Goal: Task Accomplishment & Management: Manage account settings

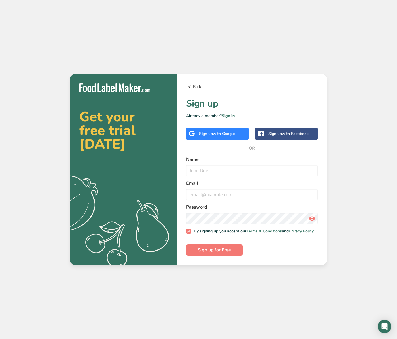
click at [198, 83] on link "Back" at bounding box center [251, 86] width 131 height 7
click at [228, 114] on link "Sign in" at bounding box center [227, 115] width 13 height 5
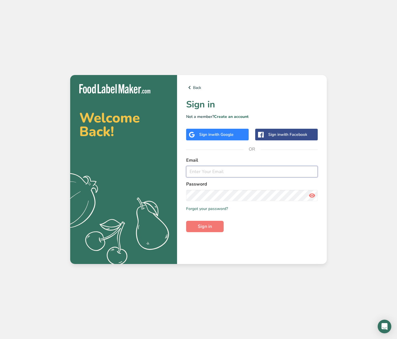
type input "[EMAIL_ADDRESS][DOMAIN_NAME]"
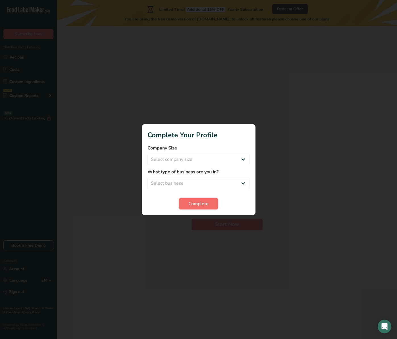
click at [208, 205] on span "Complete" at bounding box center [198, 203] width 20 height 7
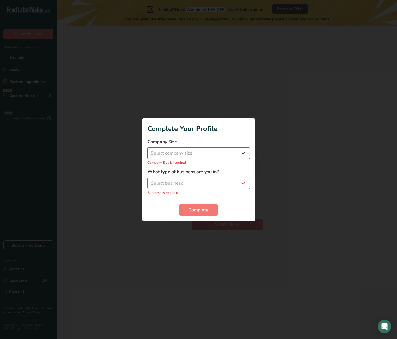
click at [209, 154] on select "Select company size Fewer than 10 Employees 10 to 50 Employees 51 to 500 Employ…" at bounding box center [198, 152] width 102 height 11
select select "1"
click at [147, 150] on select "Select company size Fewer than 10 Employees 10 to 50 Employees 51 to 500 Employ…" at bounding box center [198, 152] width 102 height 11
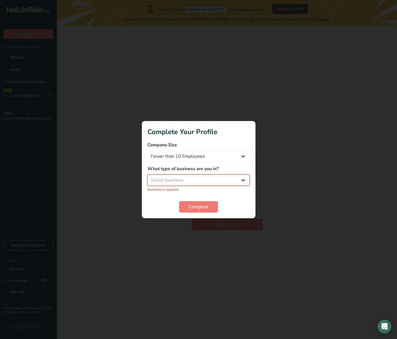
click at [207, 176] on select "Select business Packaged Food Manufacturer Restaurant & Cafe Bakery Meal Plans …" at bounding box center [198, 179] width 102 height 11
select select "8"
click at [147, 177] on select "Select business Packaged Food Manufacturer Restaurant & Cafe Bakery Meal Plans …" at bounding box center [198, 179] width 102 height 11
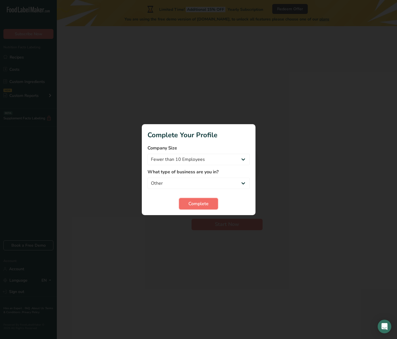
click at [201, 204] on span "Complete" at bounding box center [198, 203] width 20 height 7
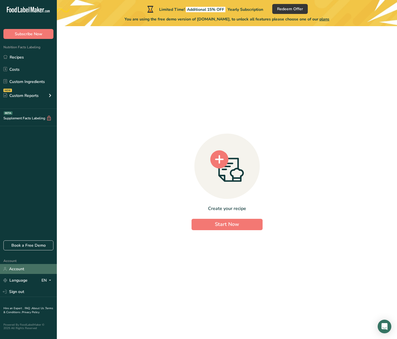
click at [19, 268] on link "Account" at bounding box center [28, 269] width 57 height 10
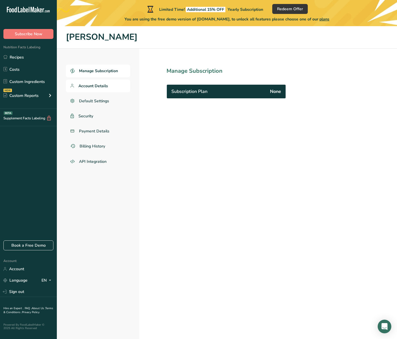
click at [91, 85] on span "Account Details" at bounding box center [93, 86] width 30 height 6
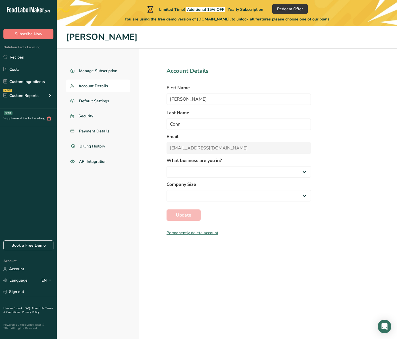
select select "8"
click at [92, 132] on span "Payment Details" at bounding box center [94, 131] width 31 height 6
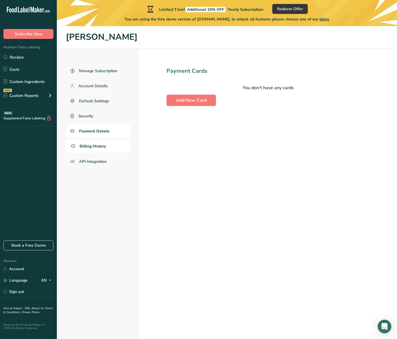
click at [90, 144] on span "Billing History" at bounding box center [93, 146] width 26 height 6
